Goal: Task Accomplishment & Management: Complete application form

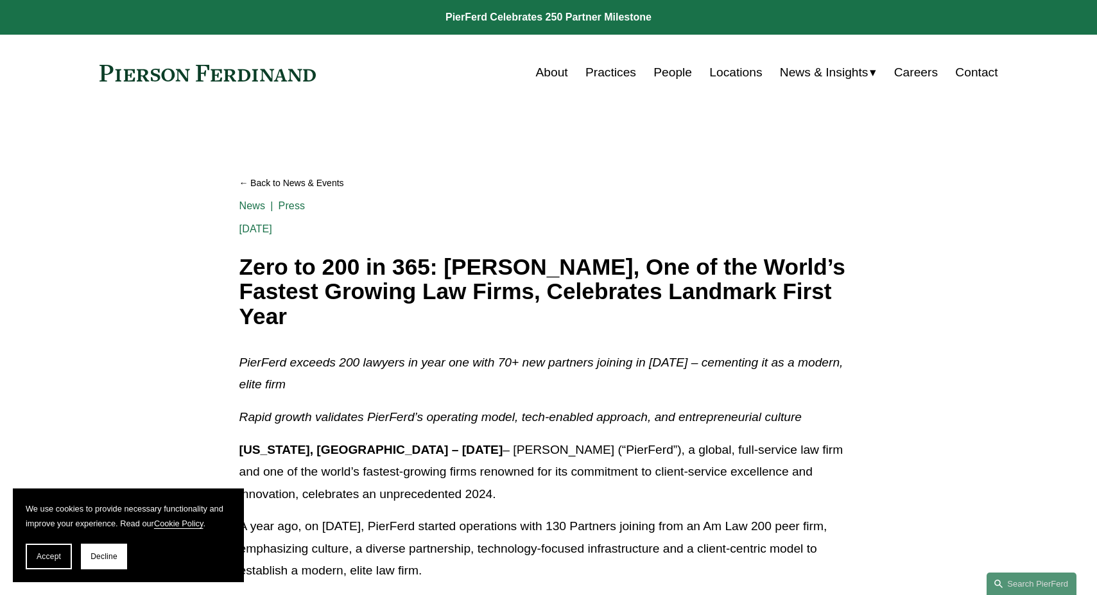
drag, startPoint x: 316, startPoint y: 74, endPoint x: 159, endPoint y: 72, distance: 157.3
click at [159, 72] on div "About Practices People Locations News & Insights News" at bounding box center [548, 72] width 899 height 24
drag, startPoint x: 96, startPoint y: 75, endPoint x: 297, endPoint y: 78, distance: 200.9
click at [297, 78] on div "Skip to Content About Practices People Locations" at bounding box center [548, 73] width 1097 height 76
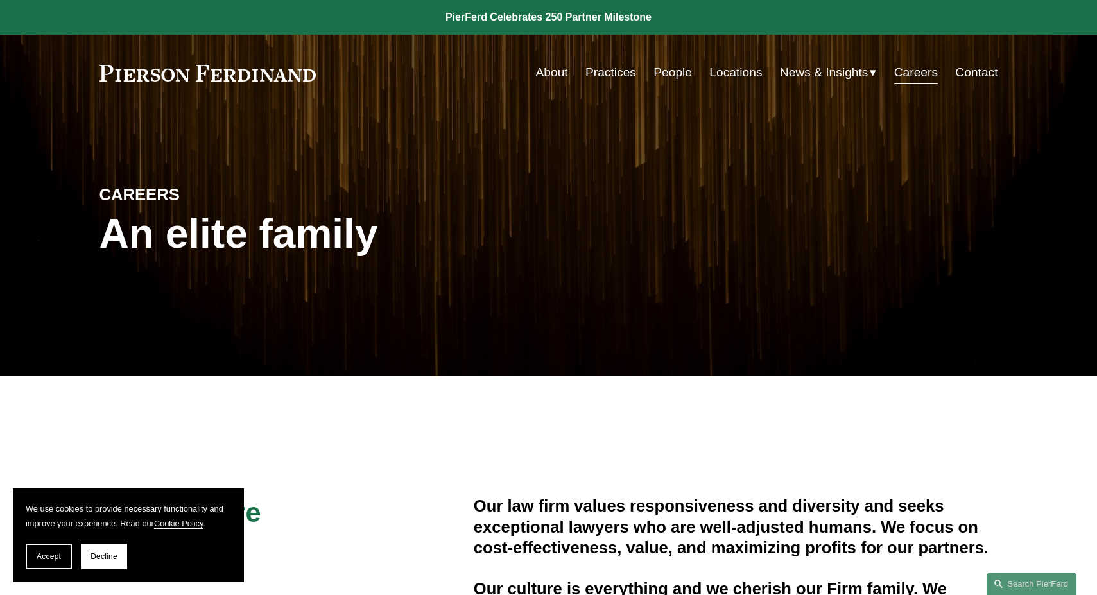
click at [730, 80] on link "Locations" at bounding box center [735, 72] width 53 height 24
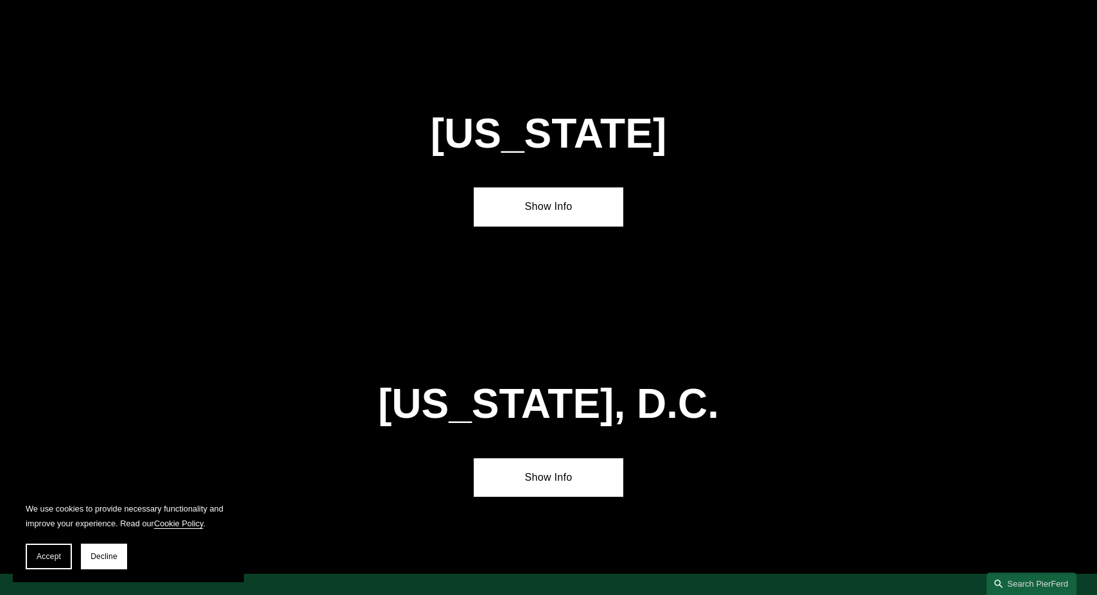
scroll to position [5401, 0]
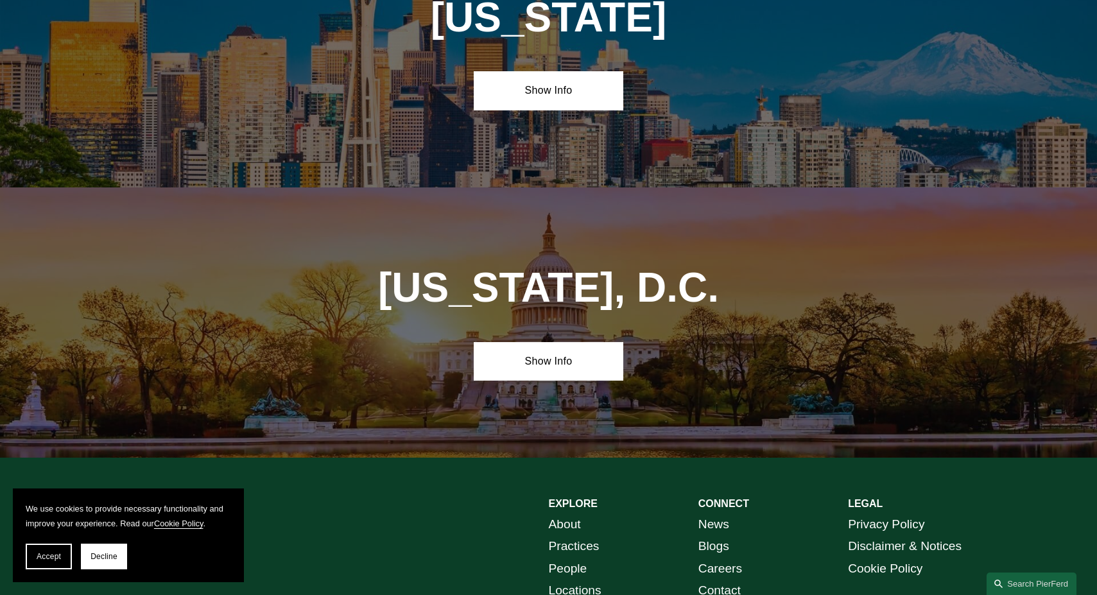
click at [560, 535] on link "Practices" at bounding box center [574, 546] width 51 height 22
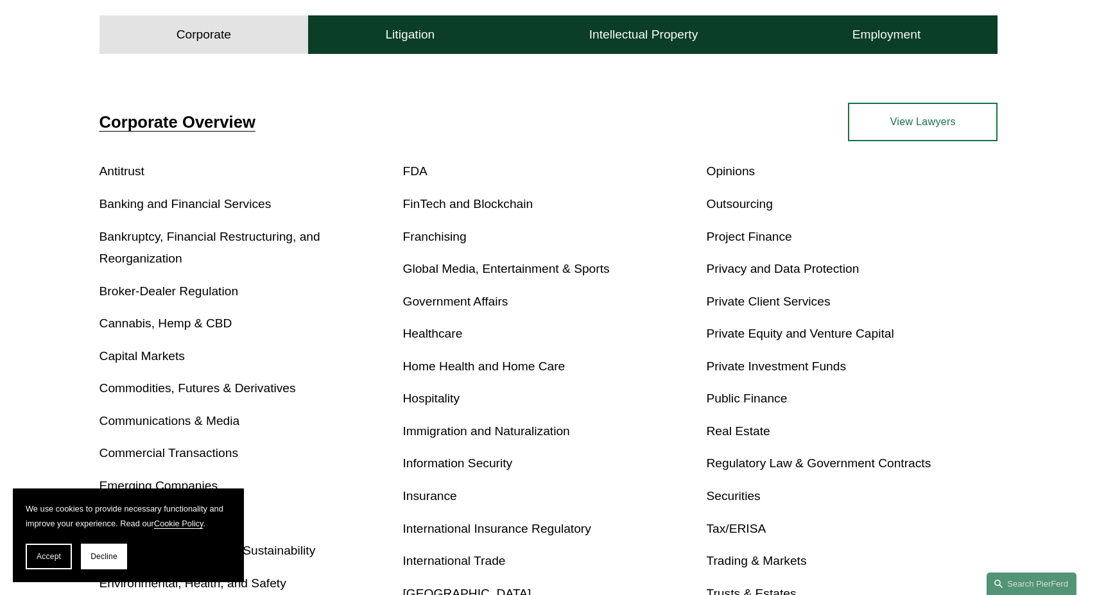
scroll to position [427, 0]
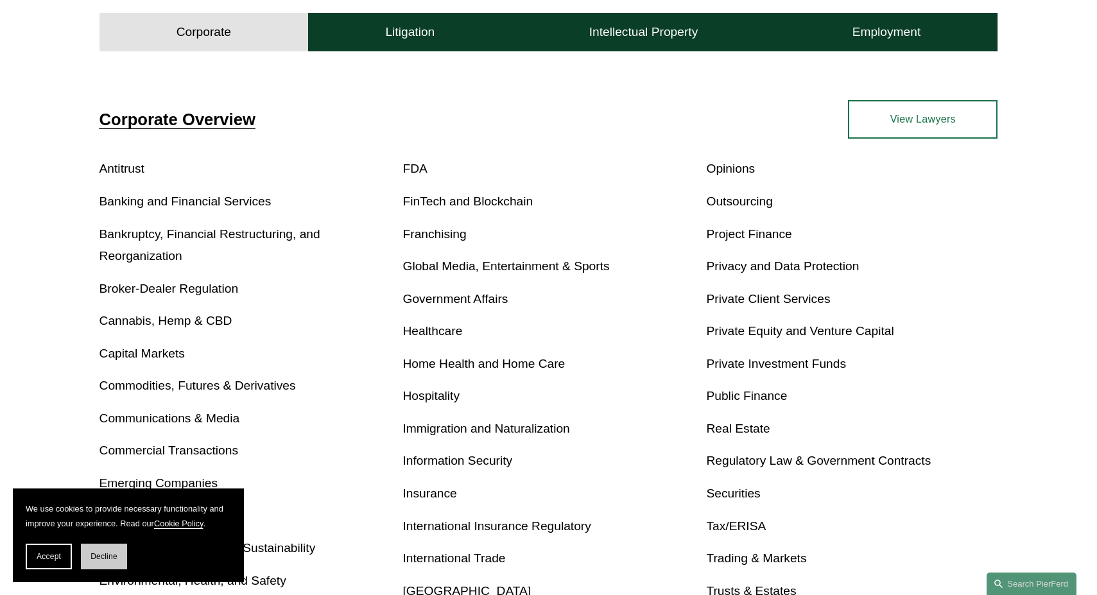
click at [107, 558] on span "Decline" at bounding box center [104, 556] width 27 height 9
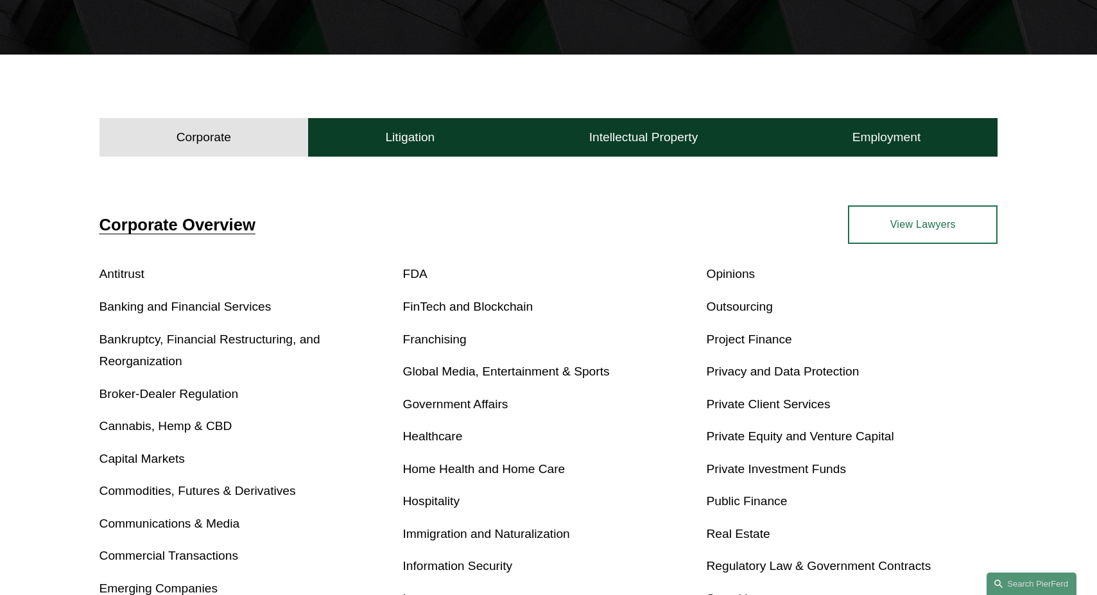
scroll to position [319, 0]
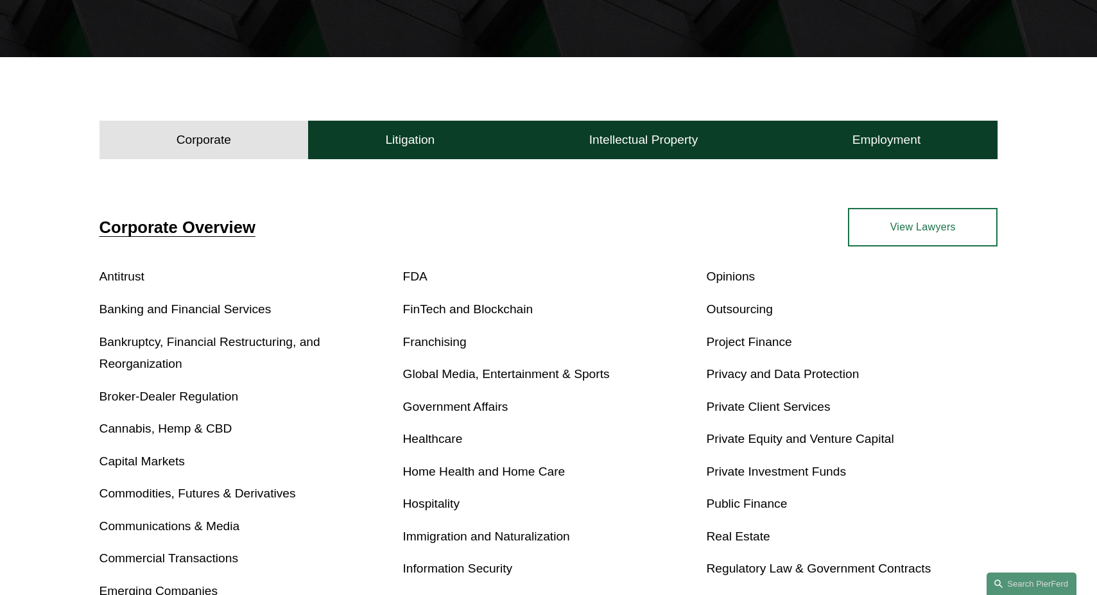
click at [206, 143] on h4 "Corporate" at bounding box center [204, 139] width 55 height 15
click at [422, 139] on h4 "Litigation" at bounding box center [409, 139] width 49 height 15
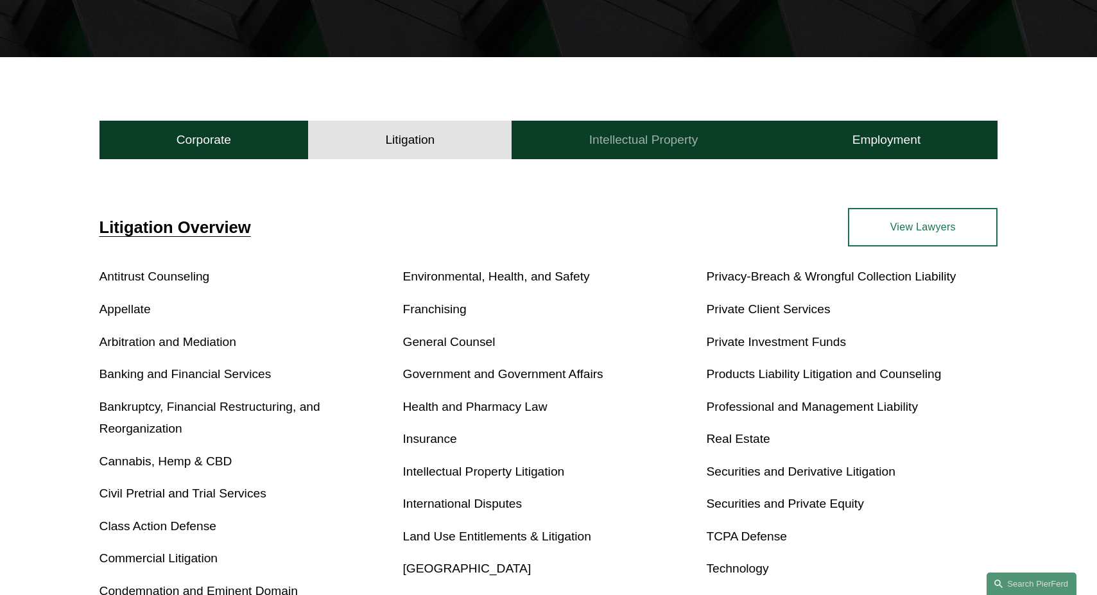
click at [629, 144] on h4 "Intellectual Property" at bounding box center [643, 139] width 109 height 15
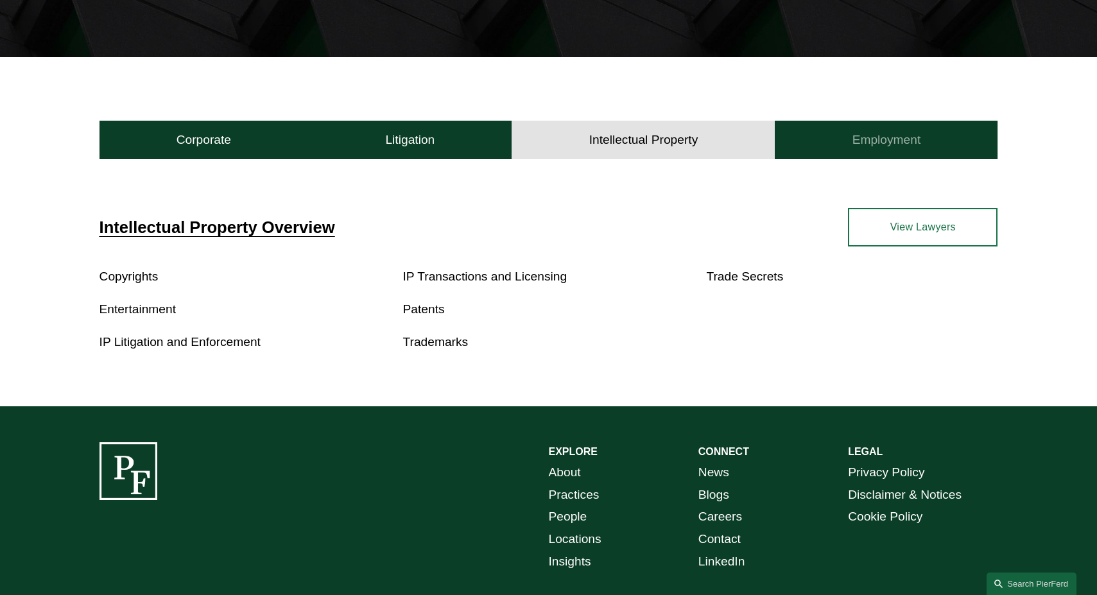
click at [906, 128] on button "Employment" at bounding box center [886, 140] width 223 height 39
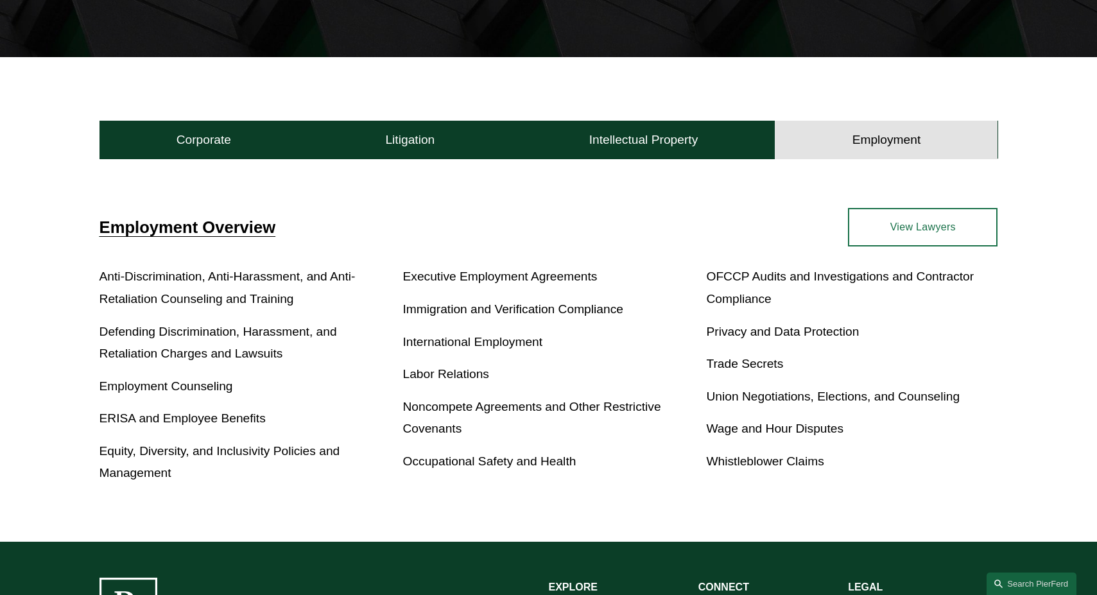
click at [885, 246] on link "View Lawyers" at bounding box center [923, 227] width 150 height 39
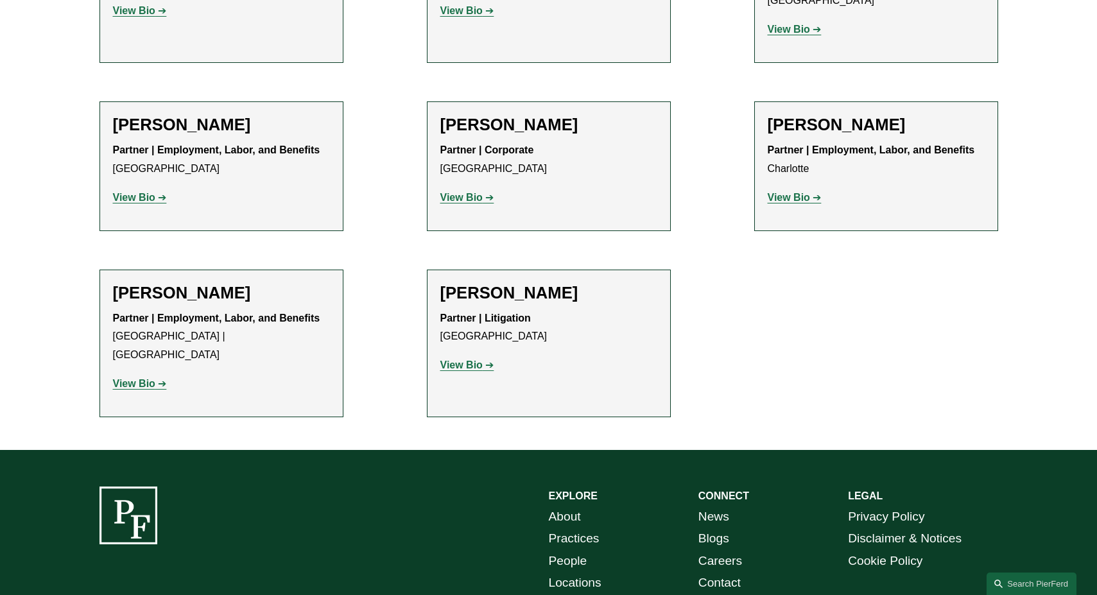
scroll to position [2289, 0]
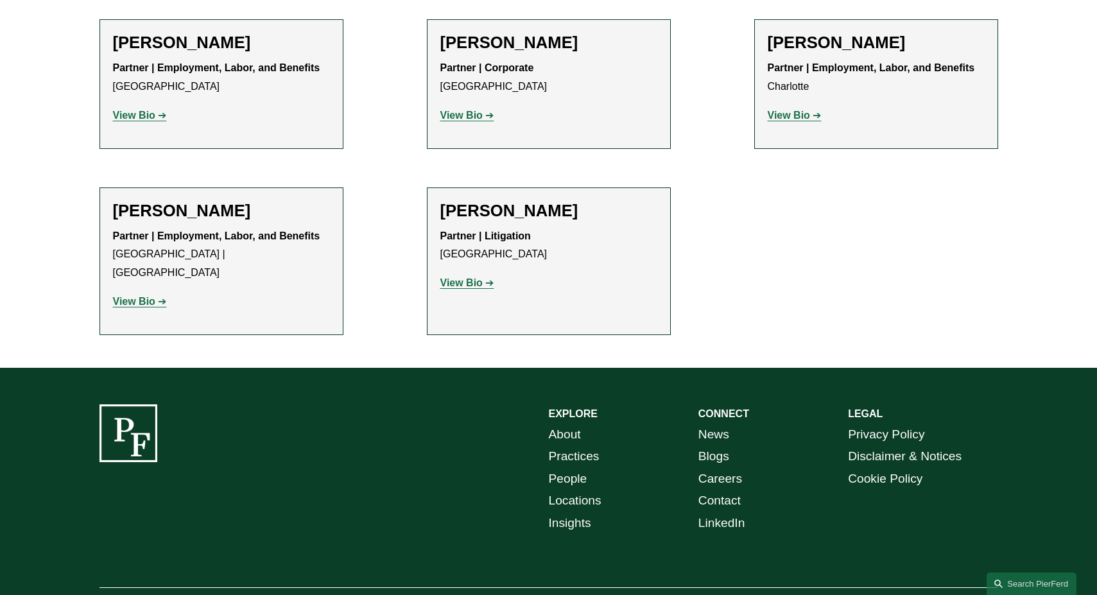
click at [718, 468] on link "Careers" at bounding box center [720, 479] width 44 height 22
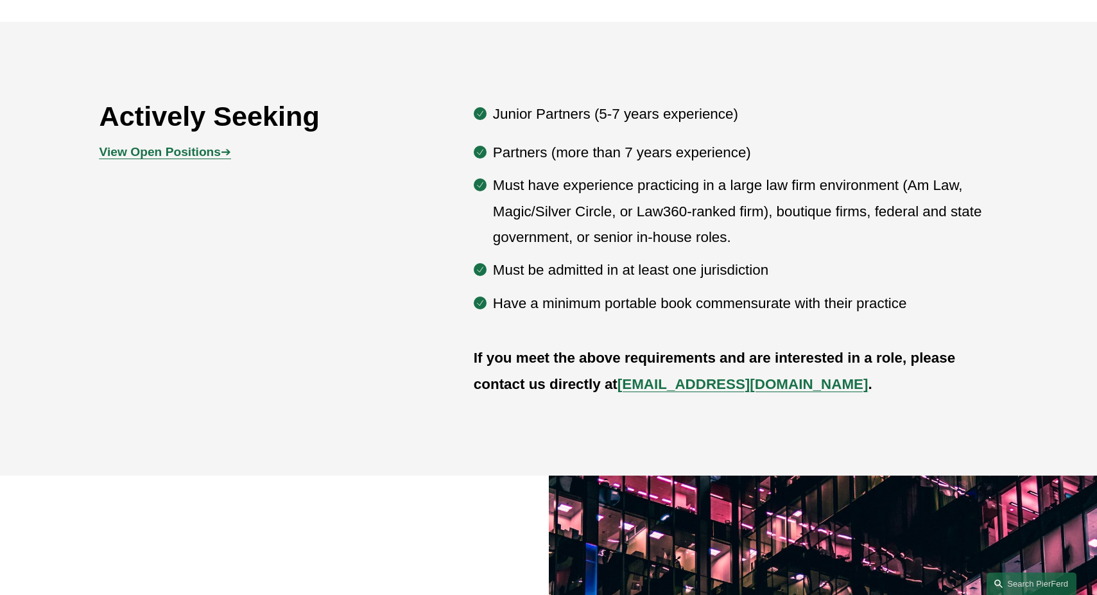
scroll to position [749, 0]
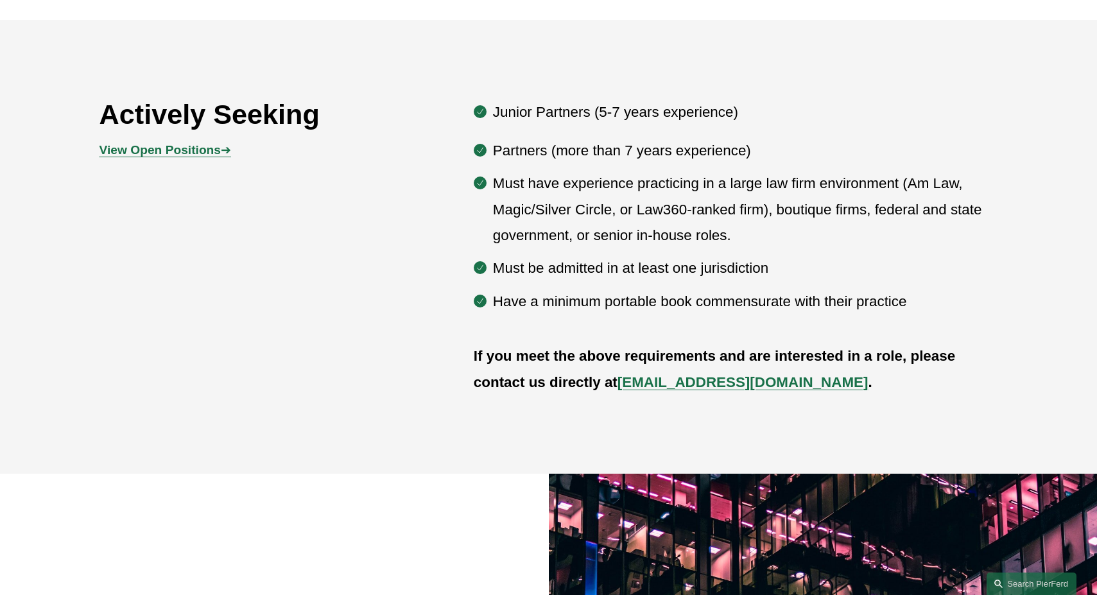
click at [203, 148] on strong "View Open Positions" at bounding box center [159, 149] width 121 height 13
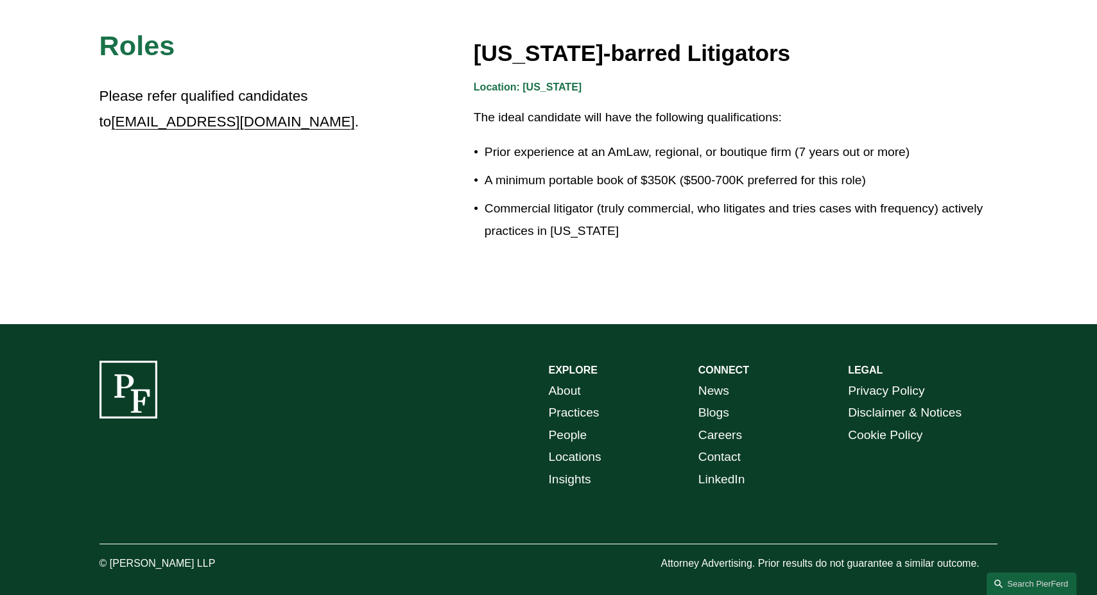
scroll to position [2302, 0]
